Goal: Contribute content

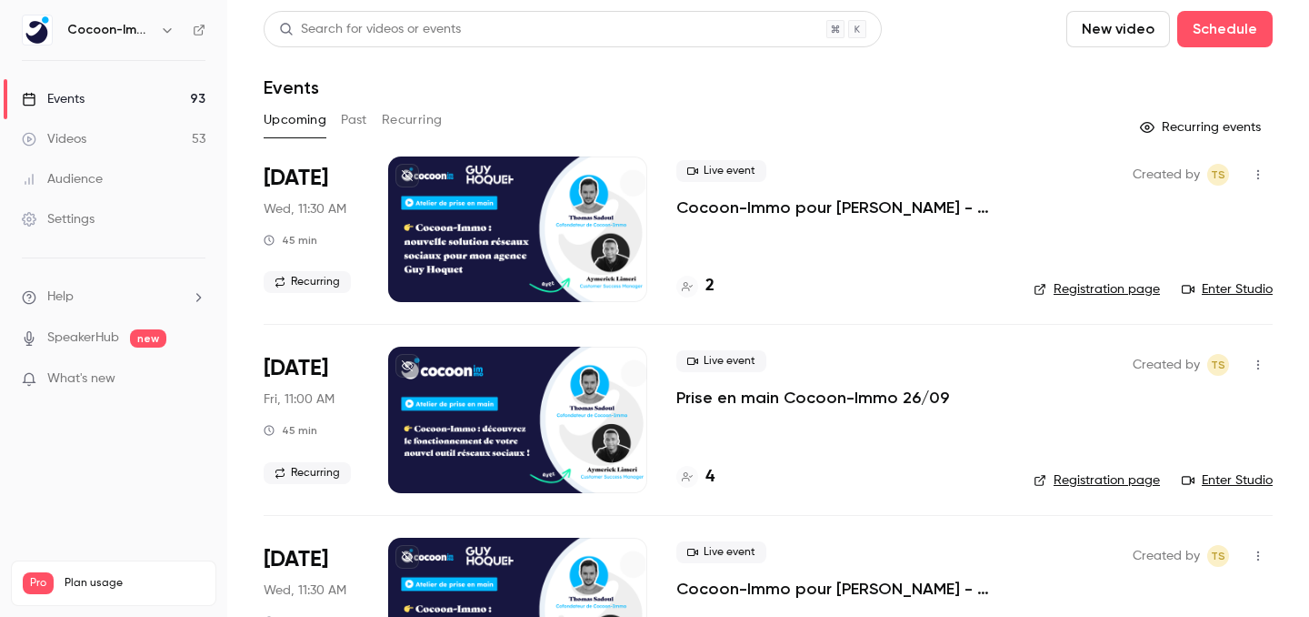
click at [93, 129] on link "Videos 53" at bounding box center [113, 139] width 227 height 40
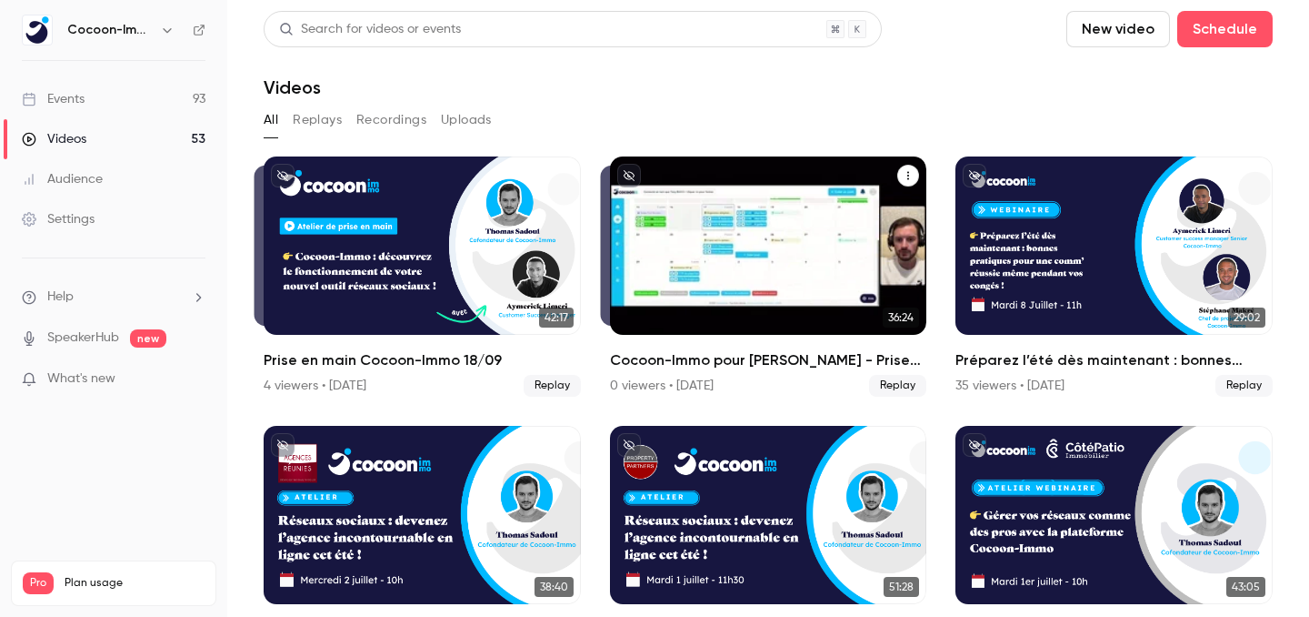
click at [911, 175] on icon "Cocoon-Immo pour Guy Hoquet - Prise en main" at bounding box center [908, 175] width 11 height 11
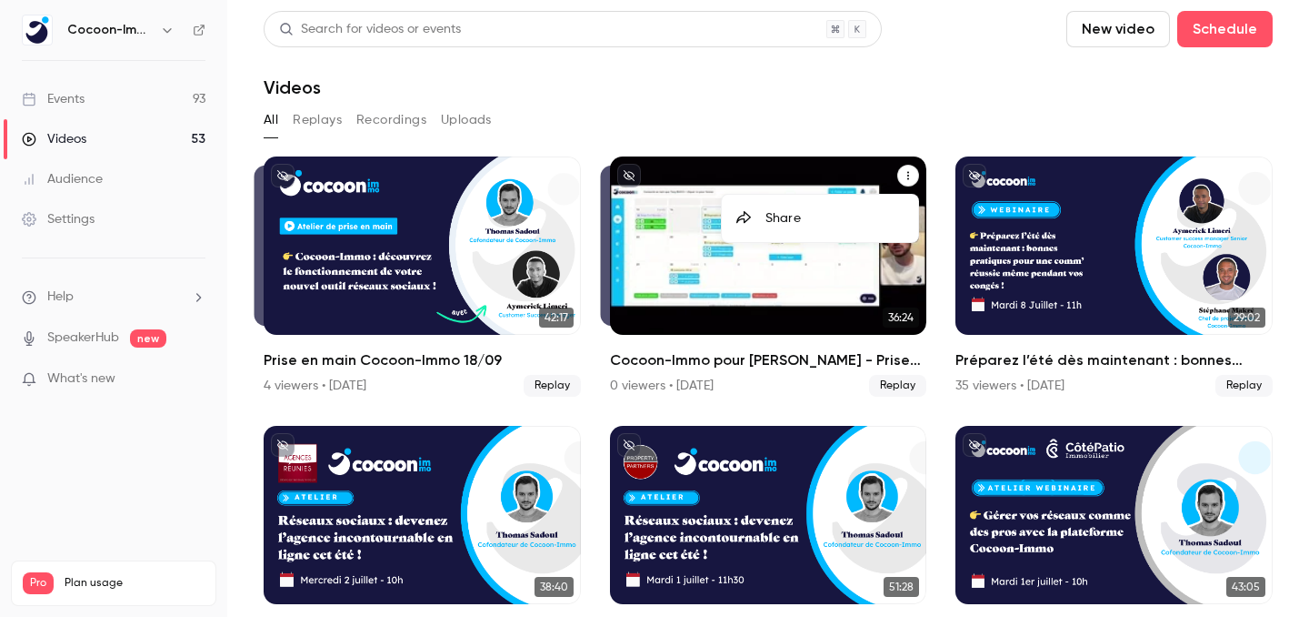
click at [911, 175] on div at bounding box center [654, 308] width 1309 height 617
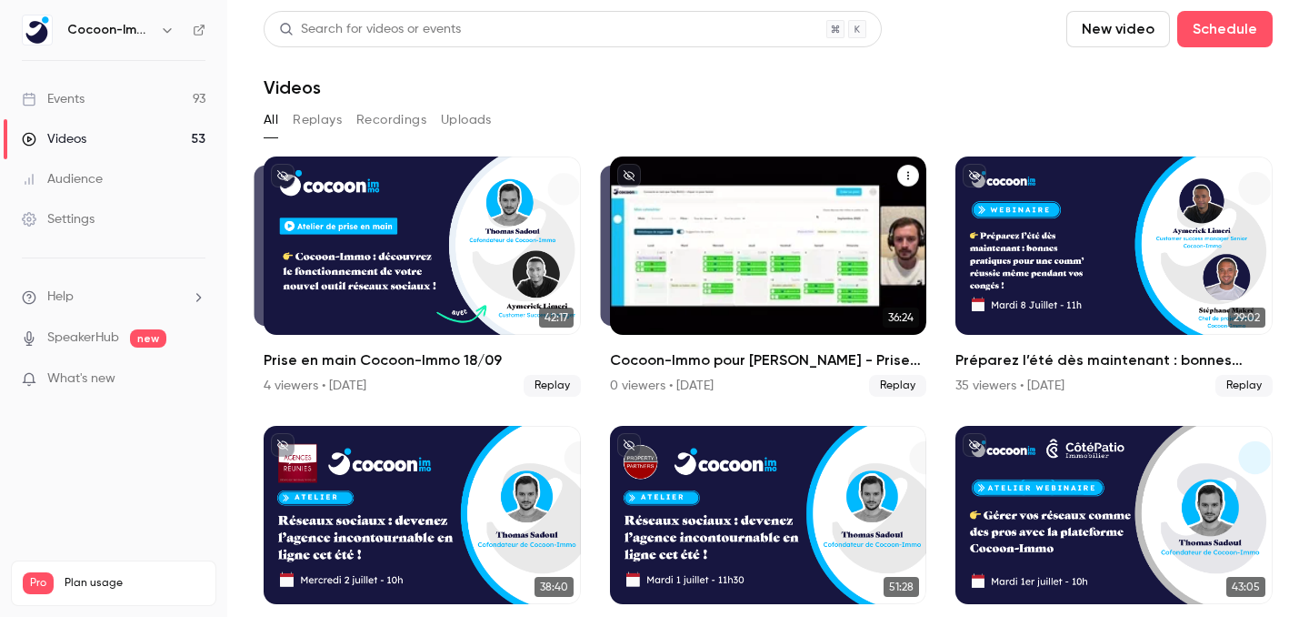
click at [790, 207] on div "Cocoon-Immo pour Guy Hoquet - Prise en main" at bounding box center [768, 245] width 317 height 178
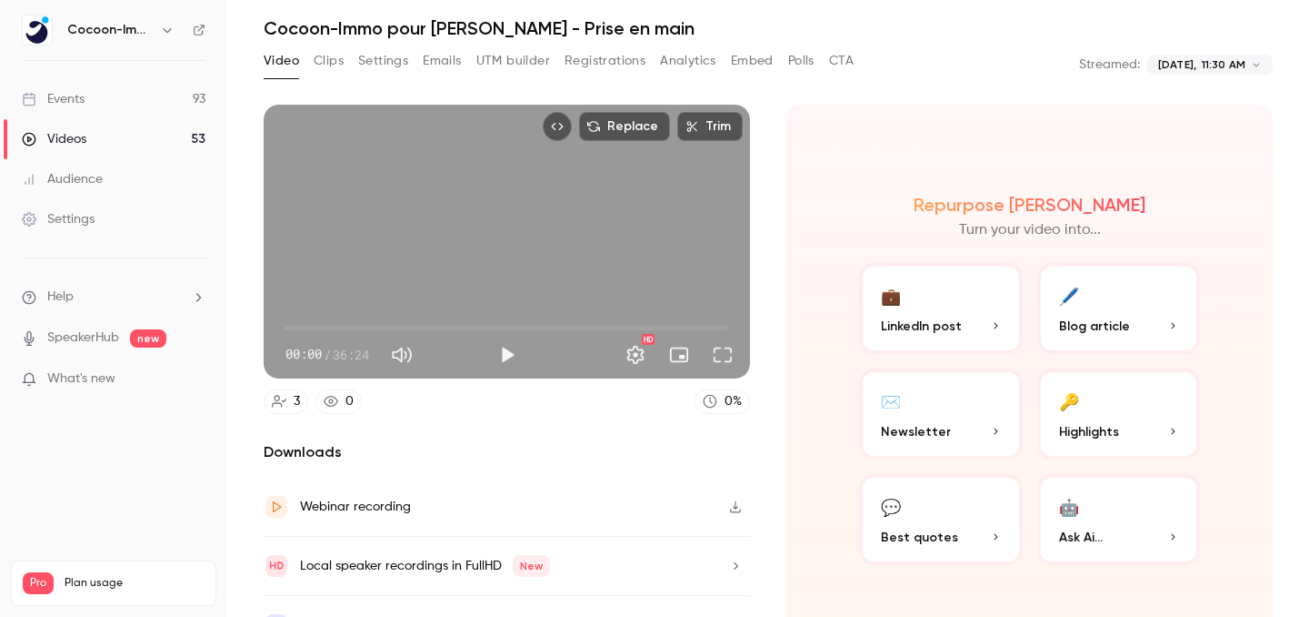
scroll to position [96, 0]
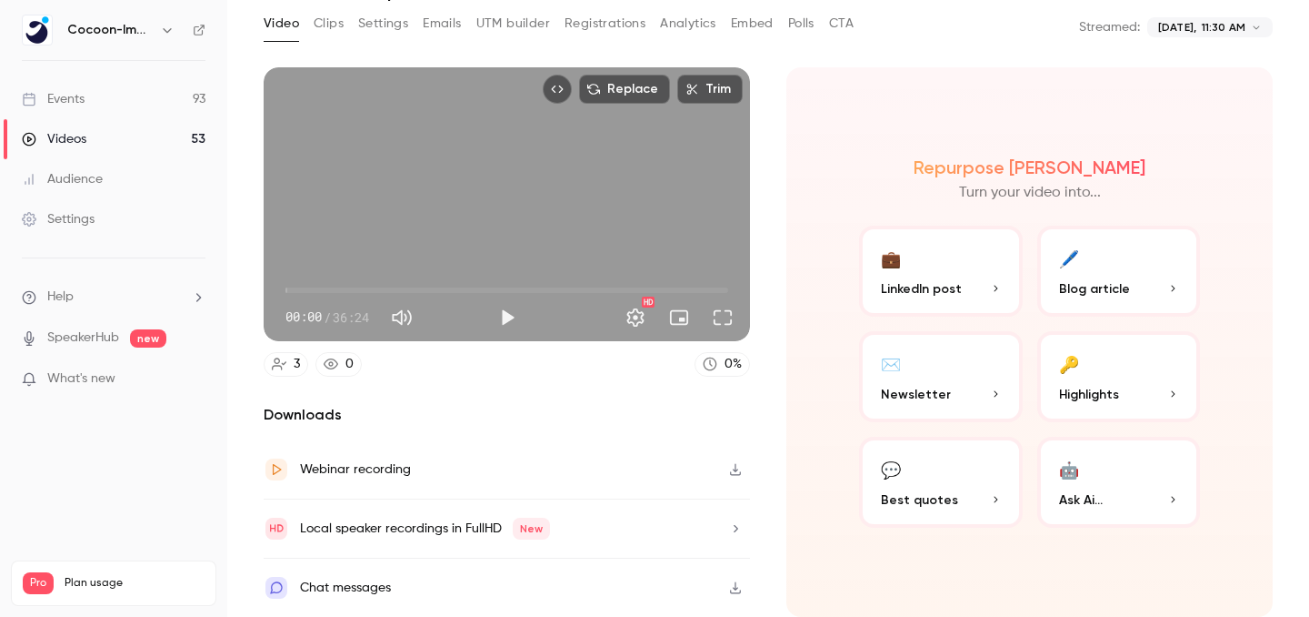
click at [737, 474] on icon "button" at bounding box center [735, 470] width 11 height 12
click at [1027, 40] on div "**********" at bounding box center [768, 27] width 1009 height 36
click at [737, 470] on icon "button" at bounding box center [735, 470] width 11 height 12
click at [109, 140] on link "Videos 53" at bounding box center [113, 139] width 227 height 40
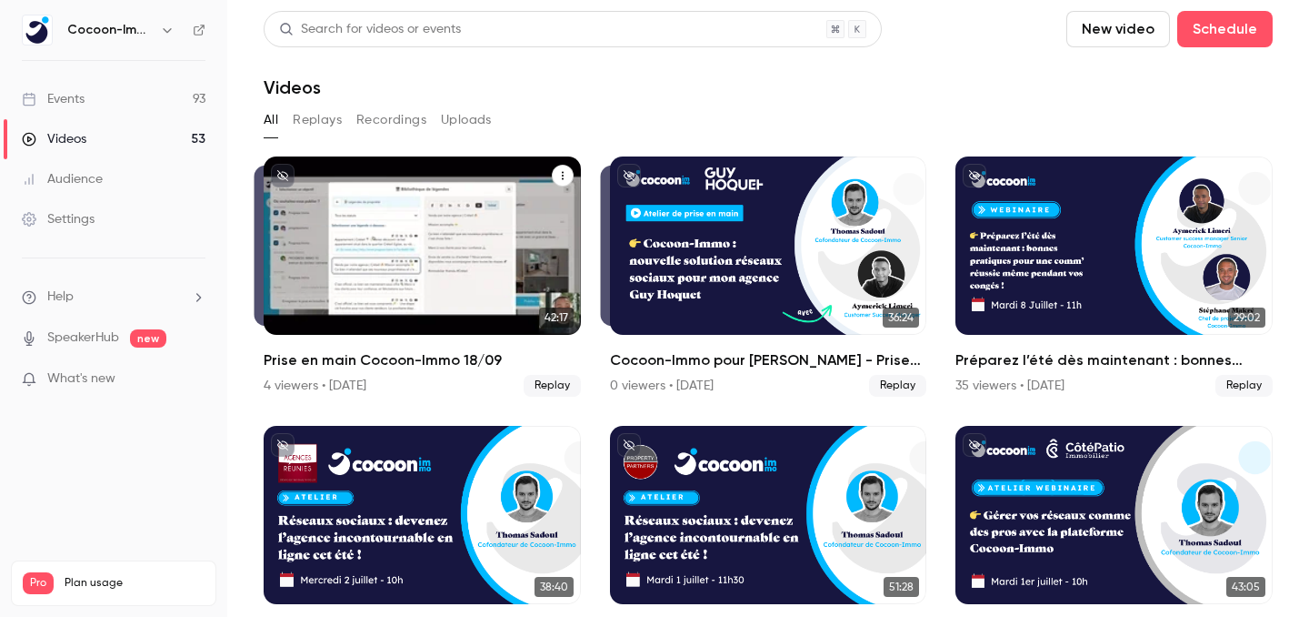
click at [491, 267] on div "Prise en main Cocoon-Immo 18/09" at bounding box center [422, 245] width 317 height 178
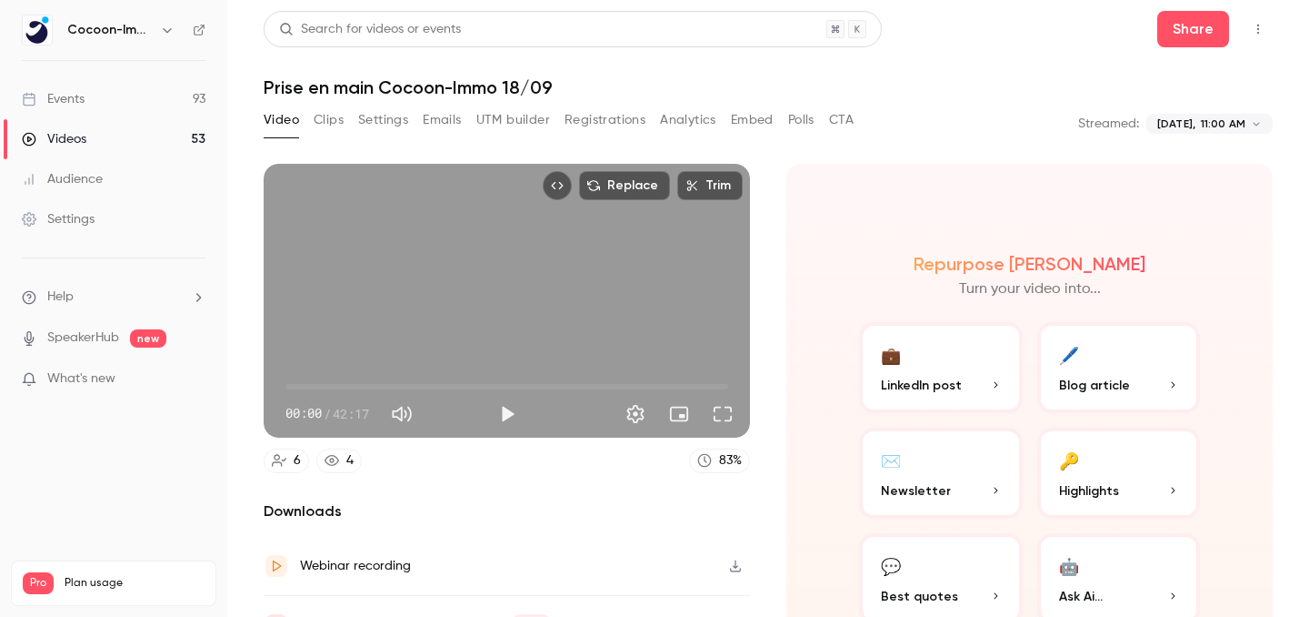
click at [735, 568] on icon "button" at bounding box center [735, 565] width 15 height 13
click at [171, 134] on link "Videos 53" at bounding box center [113, 139] width 227 height 40
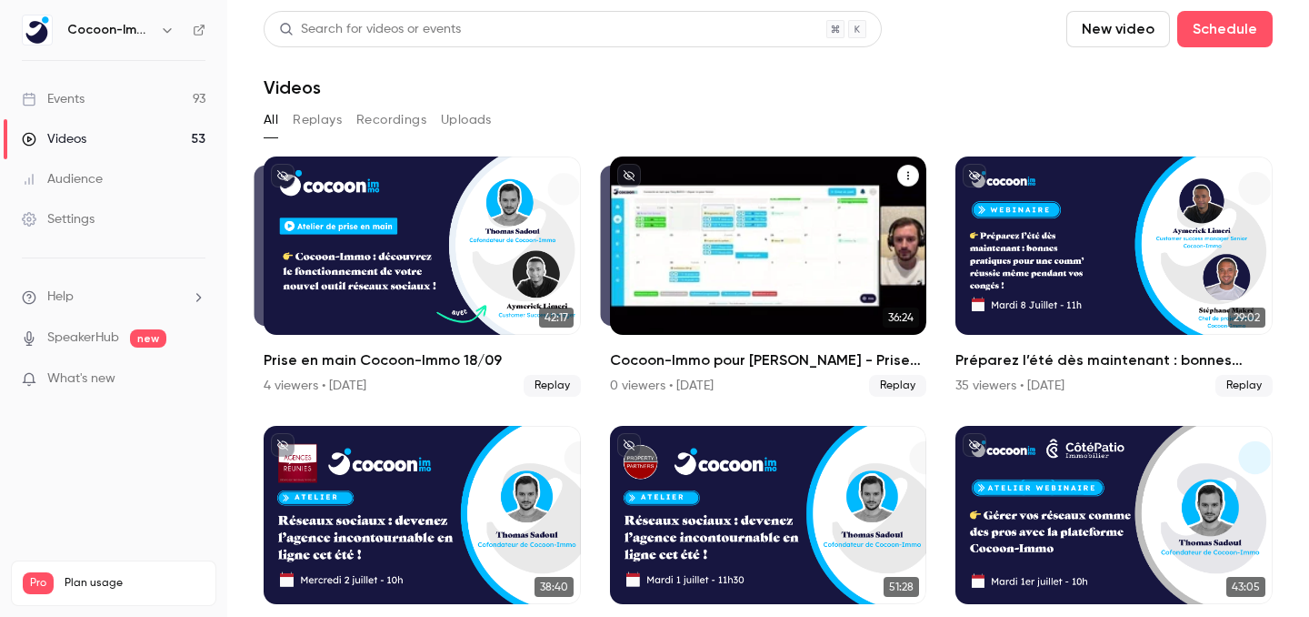
click at [699, 245] on div "Cocoon-Immo pour Guy Hoquet - Prise en main" at bounding box center [768, 245] width 317 height 178
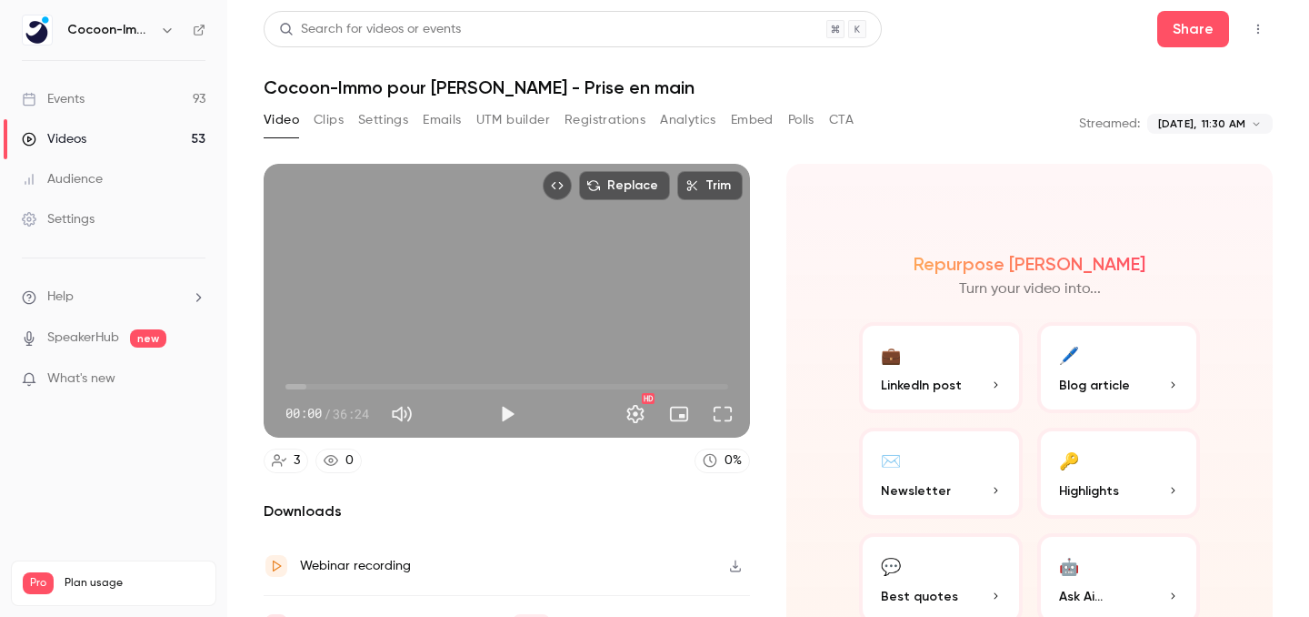
click at [732, 561] on icon "button" at bounding box center [735, 565] width 15 height 13
click at [1009, 55] on header "Search for videos or events Share Cocoon-Immo pour [PERSON_NAME] - Prise en main" at bounding box center [768, 54] width 1009 height 87
click at [1046, 51] on header "Search for videos or events Share Cocoon-Immo pour [PERSON_NAME] - Prise en main" at bounding box center [768, 54] width 1009 height 87
click at [131, 99] on link "Events 93" at bounding box center [113, 99] width 227 height 40
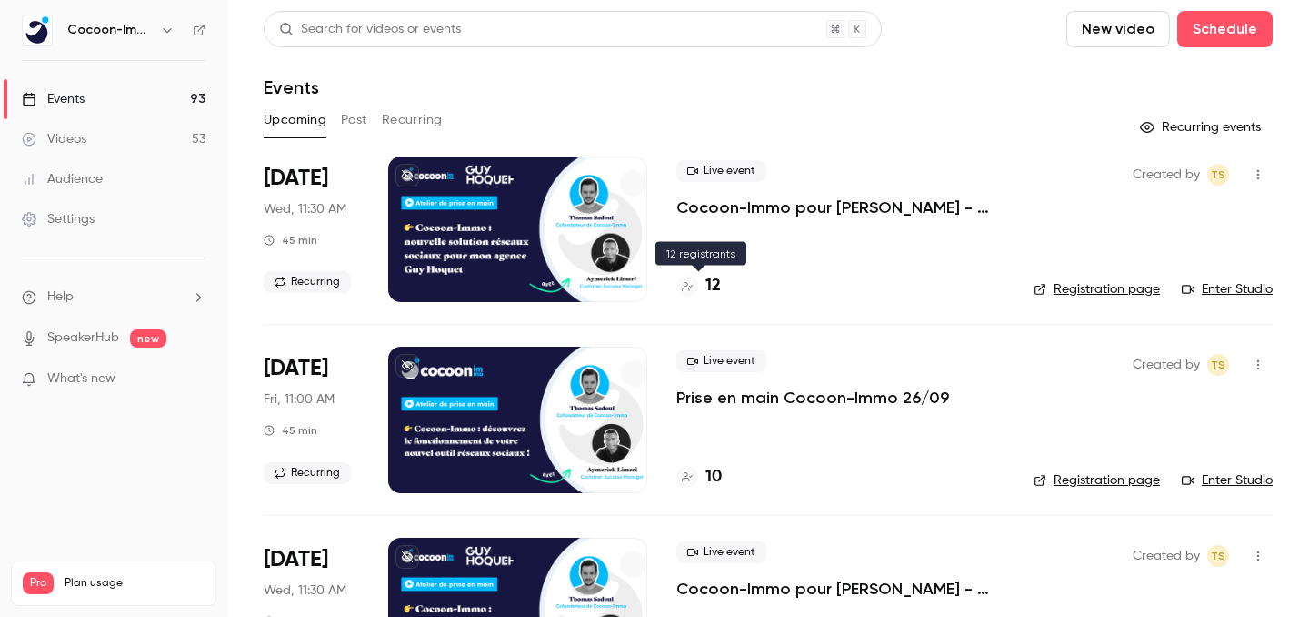
click at [709, 276] on h4 "12" at bounding box center [713, 286] width 15 height 25
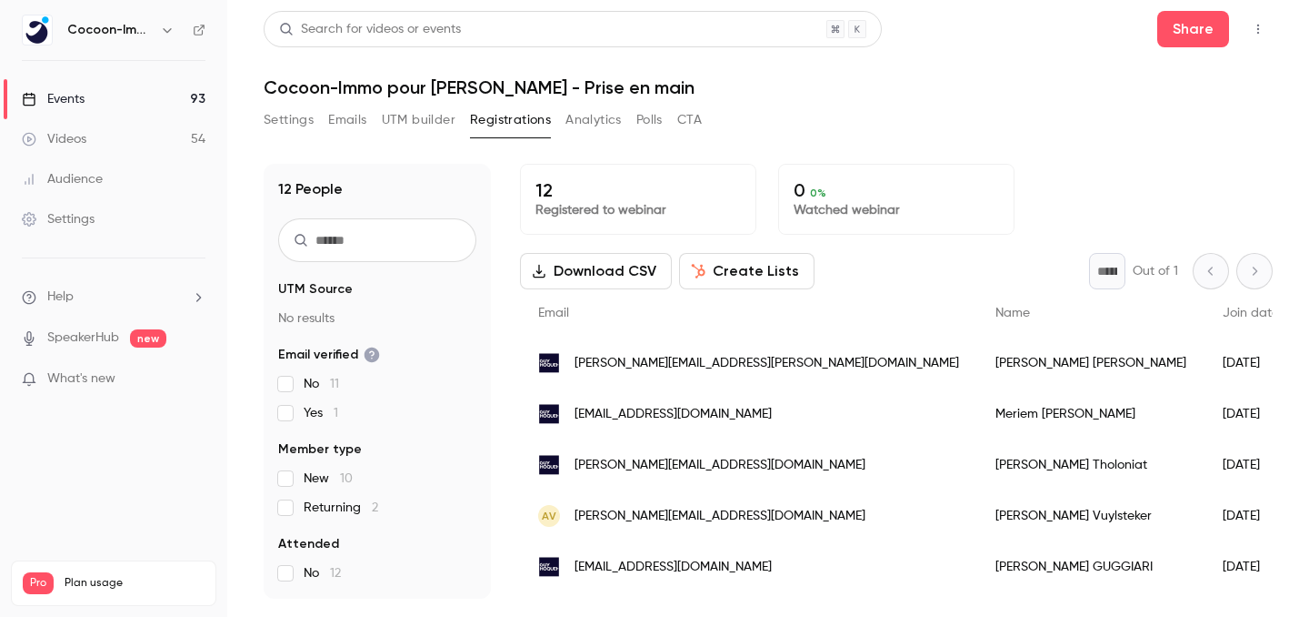
click at [124, 92] on link "Events 93" at bounding box center [113, 99] width 227 height 40
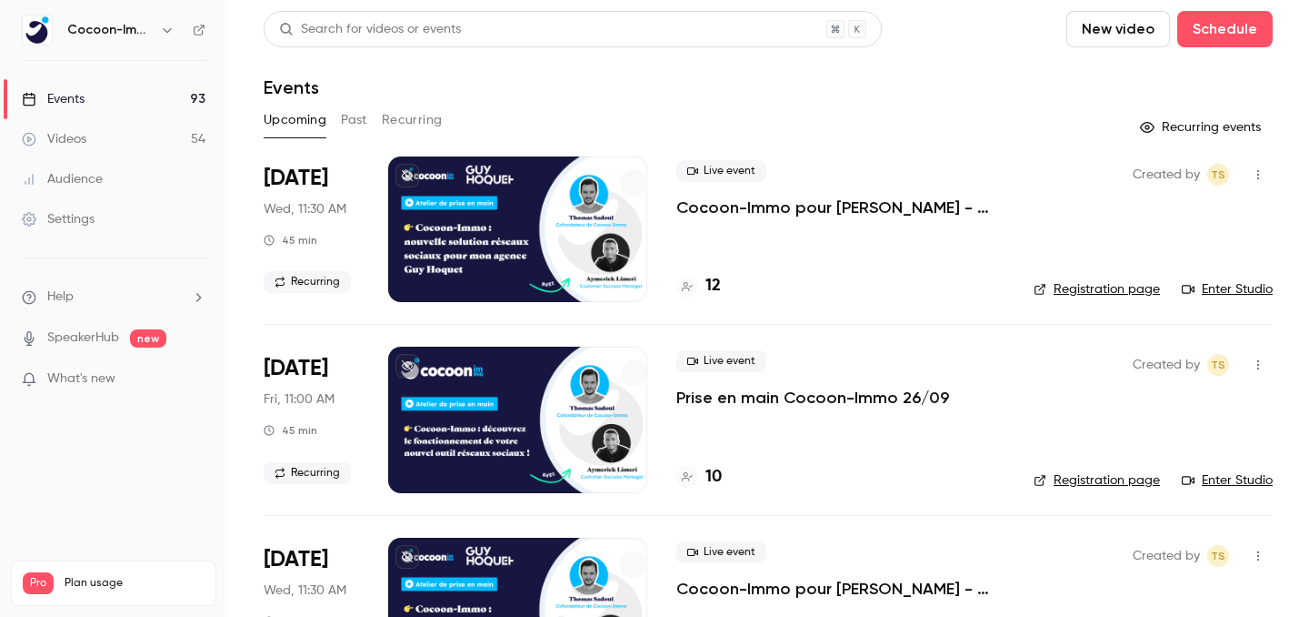
click at [730, 203] on p "Cocoon-Immo pour [PERSON_NAME] - Prise en main" at bounding box center [841, 207] width 328 height 22
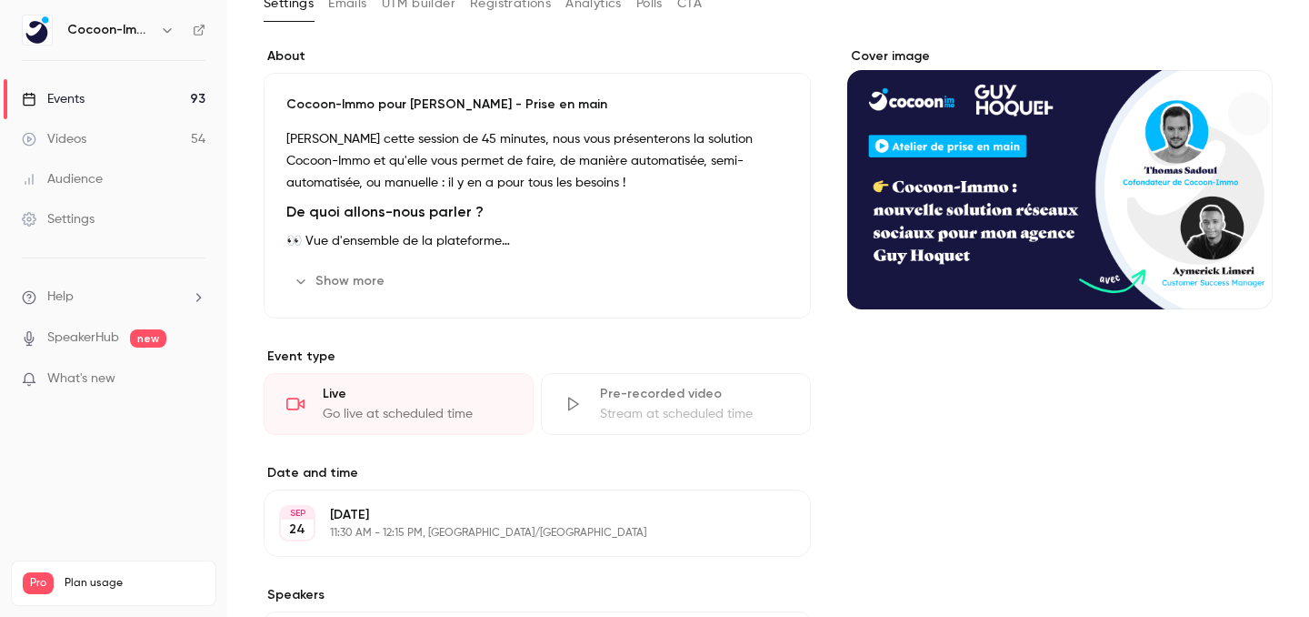
scroll to position [149, 0]
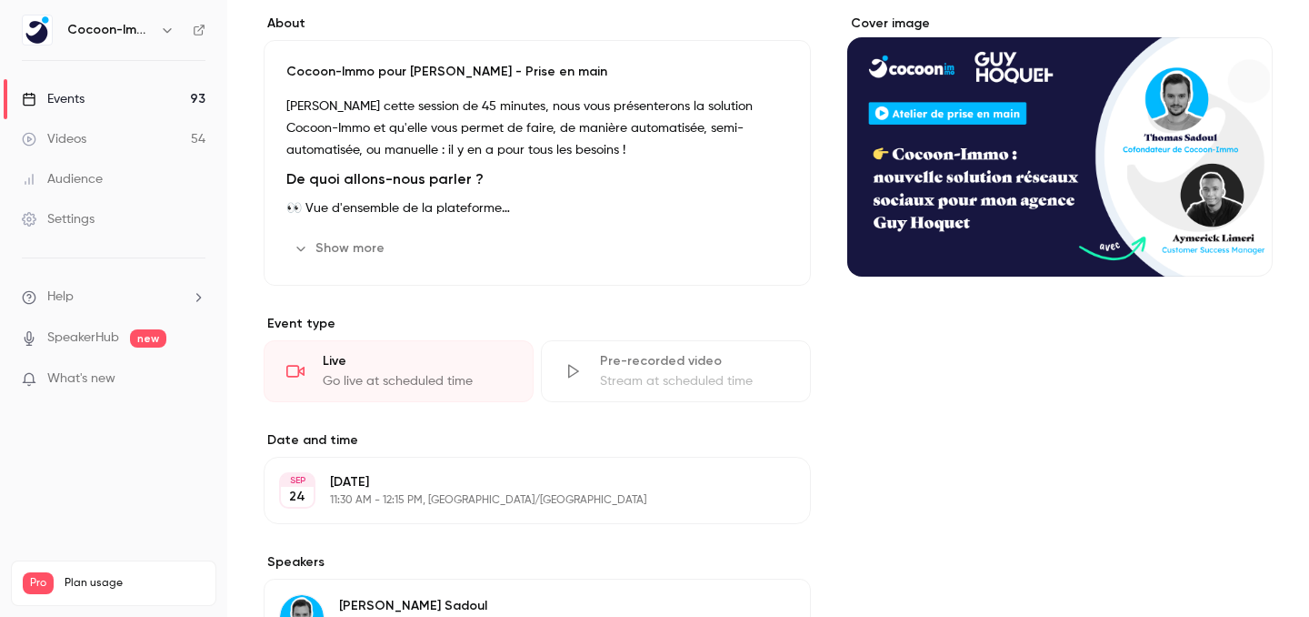
click at [638, 369] on div "Pre-recorded video" at bounding box center [694, 361] width 188 height 18
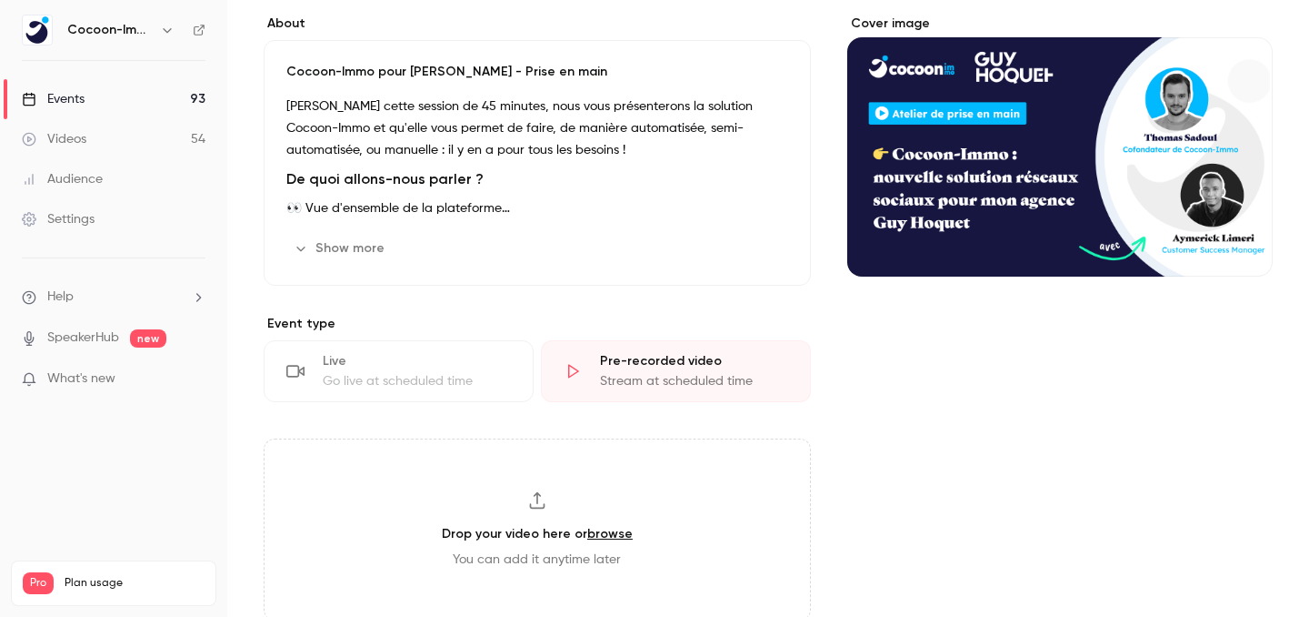
click at [562, 517] on div "Drop your video here or browse You can add it anytime later" at bounding box center [537, 529] width 547 height 182
type input "**********"
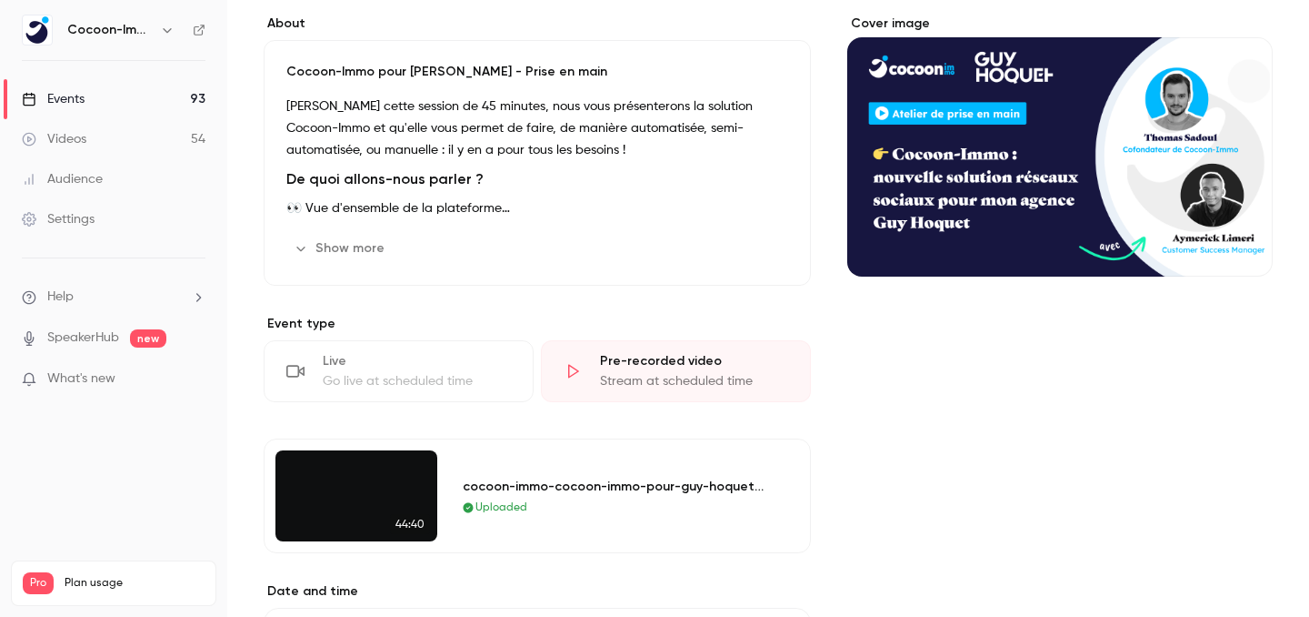
click at [1059, 357] on div "Cover image" at bounding box center [1060, 522] width 426 height 1015
